Goal: Task Accomplishment & Management: Complete application form

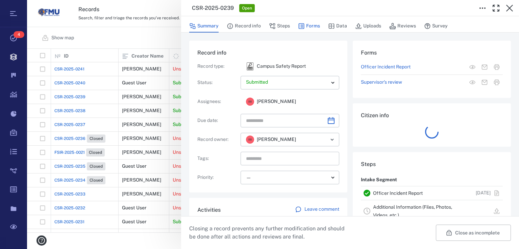
click at [313, 27] on button "Forms" at bounding box center [309, 26] width 22 height 13
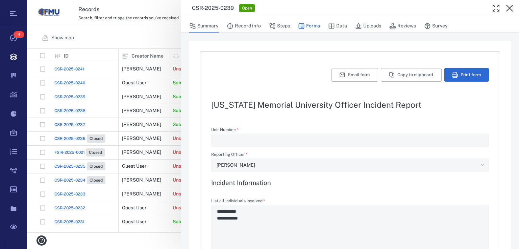
type textarea "*"
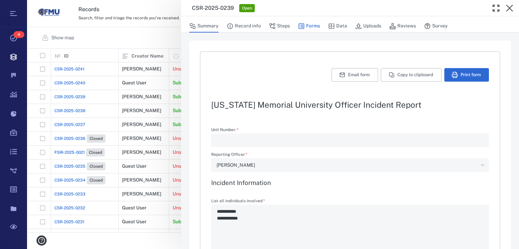
type textarea "*"
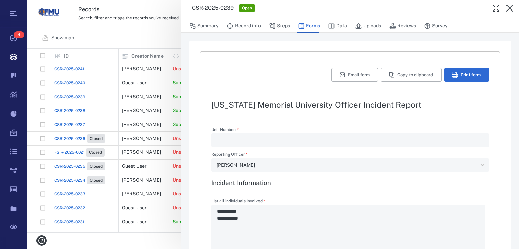
type textarea "*"
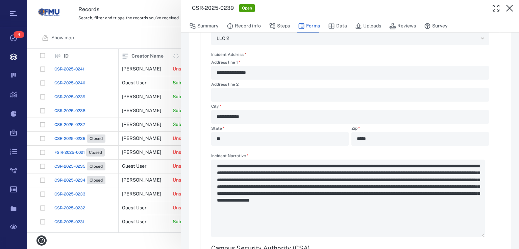
scroll to position [460, 0]
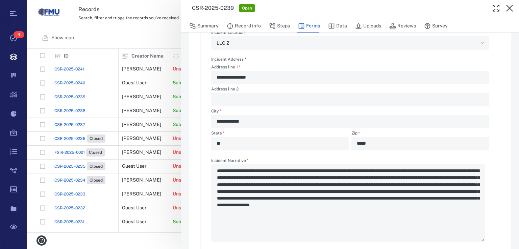
click at [165, 39] on div "**********" at bounding box center [273, 124] width 492 height 249
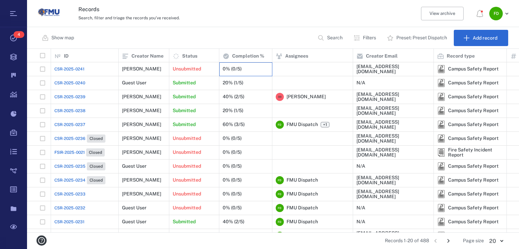
click at [235, 67] on div "0% (0/5)" at bounding box center [232, 68] width 19 height 5
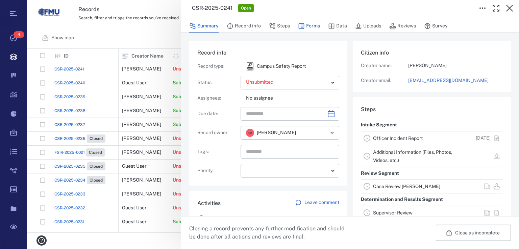
click at [310, 31] on button "Forms" at bounding box center [309, 26] width 22 height 13
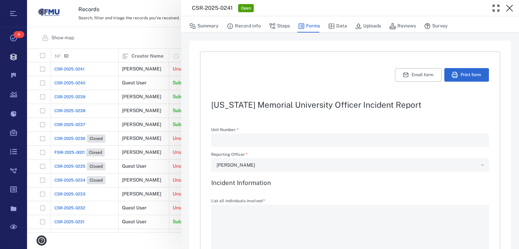
click at [310, 31] on button "Forms" at bounding box center [309, 26] width 22 height 13
click at [149, 37] on div "**********" at bounding box center [273, 124] width 492 height 249
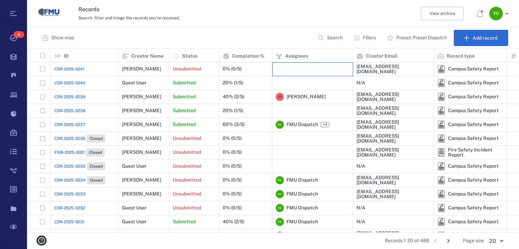
click at [273, 71] on div at bounding box center [313, 69] width 81 height 14
click at [251, 83] on div "20% (1/5)" at bounding box center [246, 83] width 46 height 14
click at [201, 78] on div "Submitted" at bounding box center [194, 83] width 43 height 14
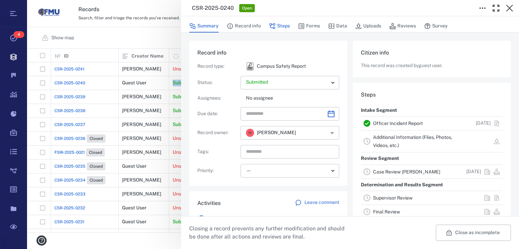
click at [271, 27] on icon "button" at bounding box center [273, 26] width 6 height 6
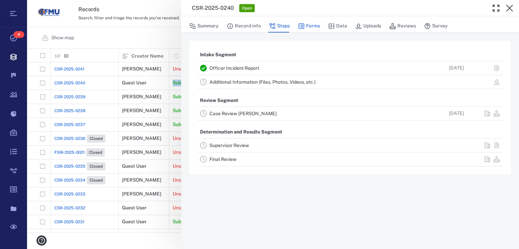
click at [315, 24] on button "Forms" at bounding box center [309, 26] width 22 height 13
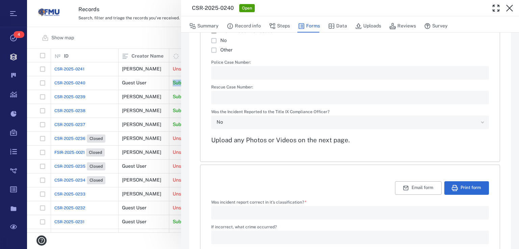
scroll to position [1044, 0]
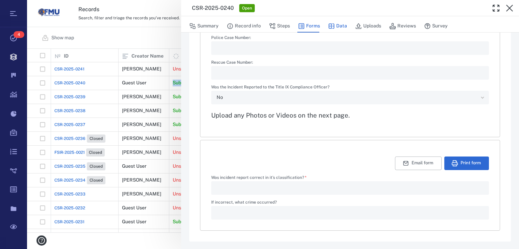
click at [345, 26] on button "Data" at bounding box center [337, 26] width 19 height 13
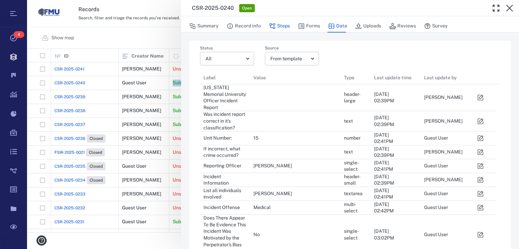
scroll to position [539, 292]
click at [285, 30] on button "Steps" at bounding box center [279, 26] width 21 height 13
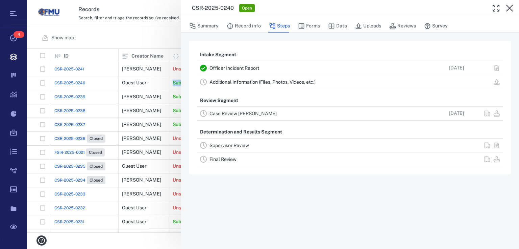
click at [252, 113] on link "Case Review [PERSON_NAME]" at bounding box center [243, 113] width 67 height 5
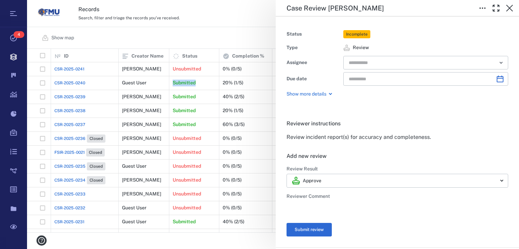
type input "**********"
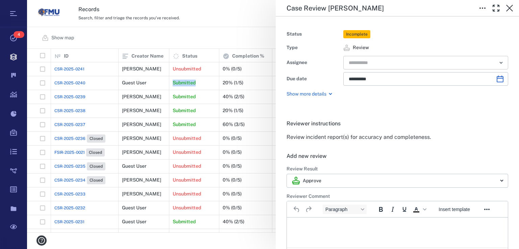
click at [377, 57] on div "​" at bounding box center [426, 63] width 165 height 14
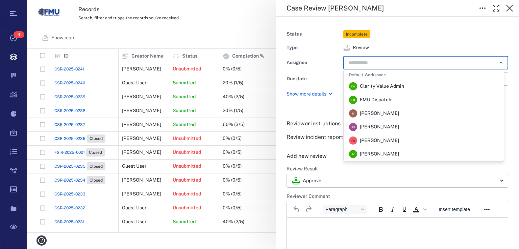
click at [392, 99] on li "F D FMU Dispatch" at bounding box center [424, 100] width 160 height 14
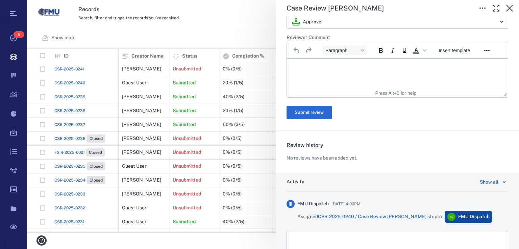
scroll to position [162, 0]
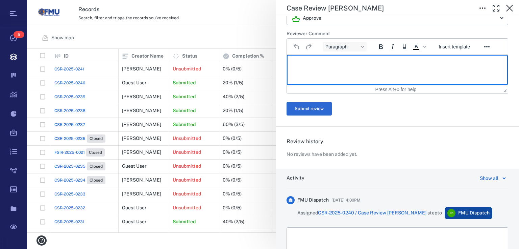
click at [329, 72] on html at bounding box center [397, 63] width 221 height 17
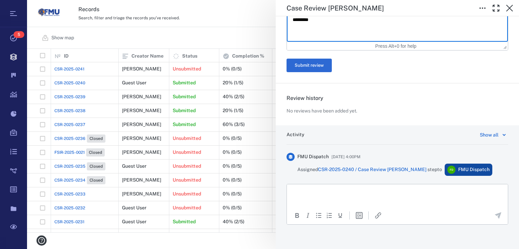
scroll to position [208, 0]
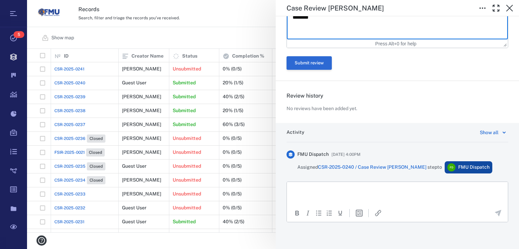
click at [327, 64] on button "Submit review" at bounding box center [309, 63] width 45 height 14
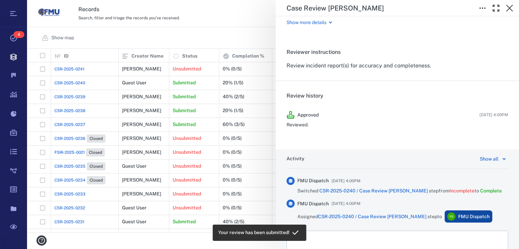
scroll to position [0, 0]
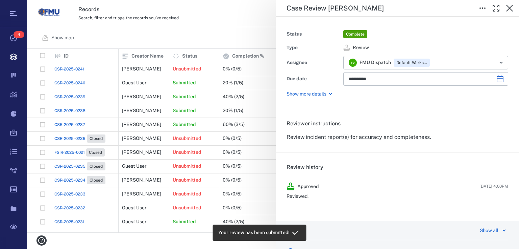
click at [261, 30] on div "**********" at bounding box center [273, 124] width 492 height 249
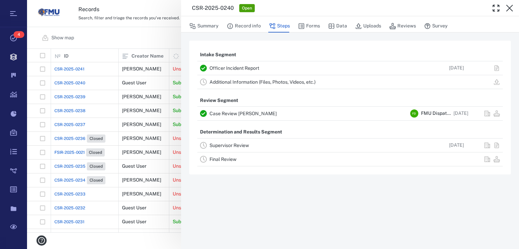
click at [149, 28] on div "CSR-2025-0240 Open Summary Record info Steps Forms Data Uploads Reviews Survey …" at bounding box center [273, 124] width 492 height 249
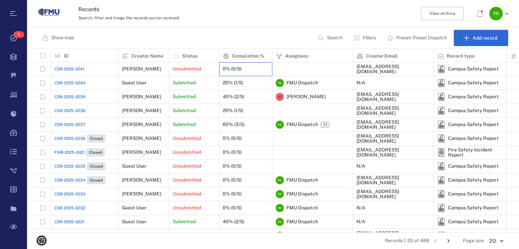
click at [245, 66] on div "0% (0/5)" at bounding box center [246, 69] width 46 height 14
click at [202, 67] on div "Unsubmitted" at bounding box center [194, 69] width 43 height 14
click at [239, 64] on div "0% (0/5)" at bounding box center [246, 69] width 46 height 14
click at [178, 70] on p "Unsubmitted" at bounding box center [187, 69] width 28 height 7
click at [147, 70] on div "[PERSON_NAME]" at bounding box center [141, 68] width 39 height 5
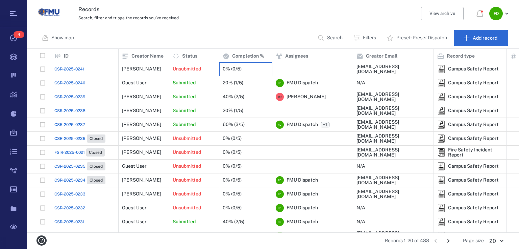
click at [232, 70] on div "0% (0/5)" at bounding box center [232, 68] width 19 height 5
click at [260, 64] on div "0% (0/5)" at bounding box center [246, 69] width 46 height 14
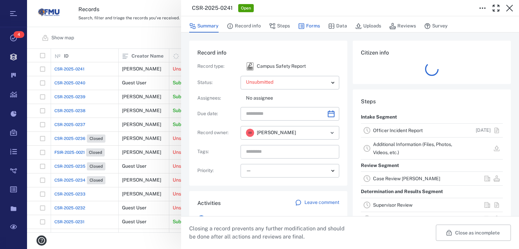
click at [319, 25] on button "Forms" at bounding box center [309, 26] width 22 height 13
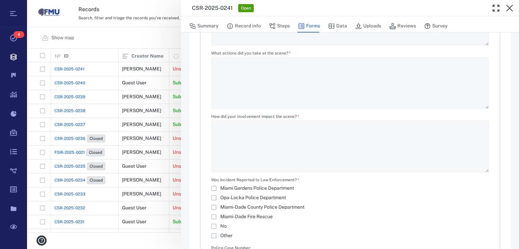
scroll to position [718, 0]
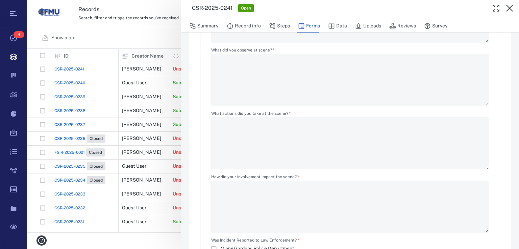
click at [168, 33] on div "**********" at bounding box center [273, 124] width 492 height 249
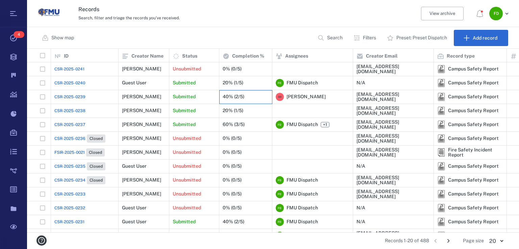
click at [233, 96] on div "40% (2/5)" at bounding box center [234, 96] width 22 height 5
click at [207, 97] on div "Submitted" at bounding box center [194, 97] width 43 height 14
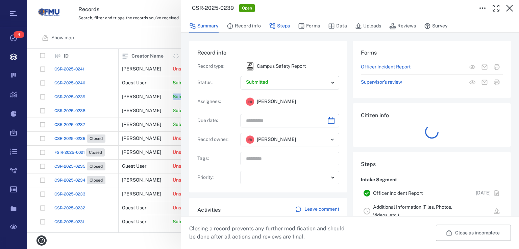
click at [281, 28] on button "Steps" at bounding box center [279, 26] width 21 height 13
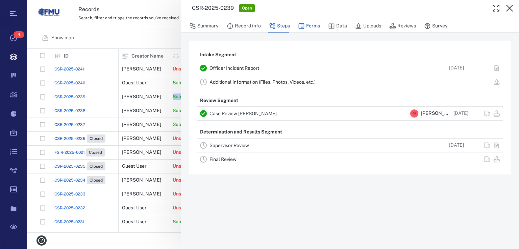
click at [310, 29] on button "Forms" at bounding box center [309, 26] width 22 height 13
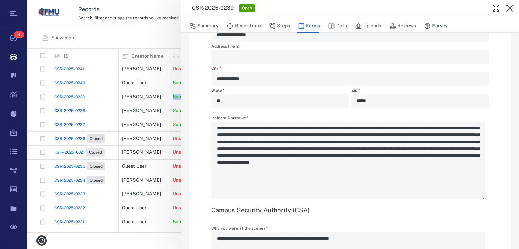
scroll to position [514, 0]
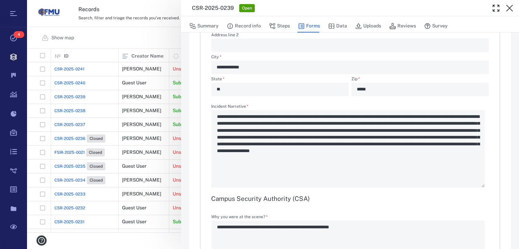
click at [154, 41] on div "**********" at bounding box center [273, 124] width 492 height 249
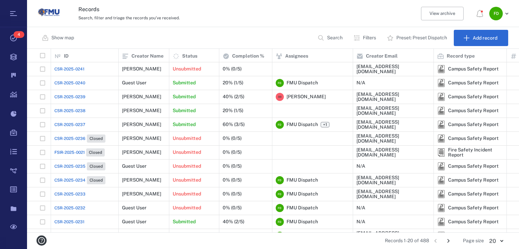
click at [246, 30] on div "Show map Search Filters Preset: Preset Dispatch Add record" at bounding box center [273, 38] width 492 height 22
